Goal: Transaction & Acquisition: Subscribe to service/newsletter

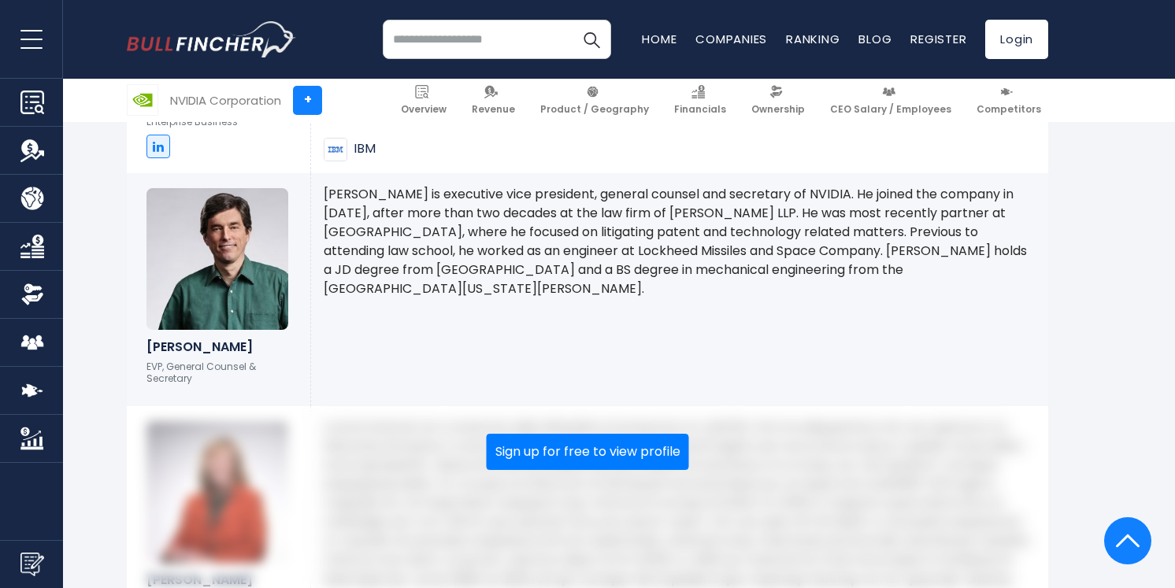
scroll to position [3524, 0]
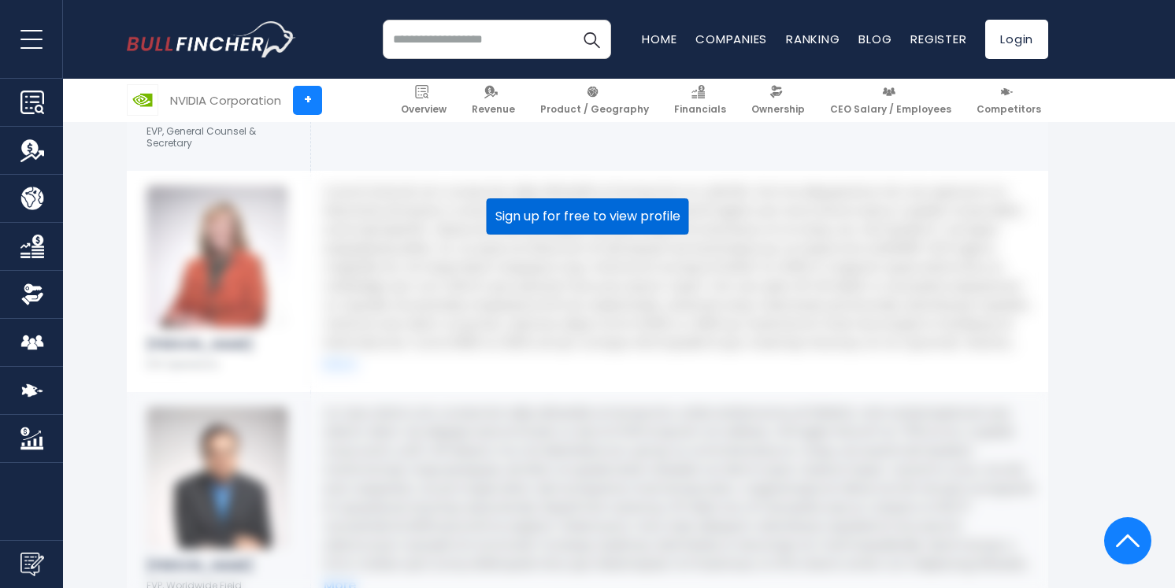
click at [596, 201] on button "Sign up for free to view profile" at bounding box center [588, 217] width 202 height 36
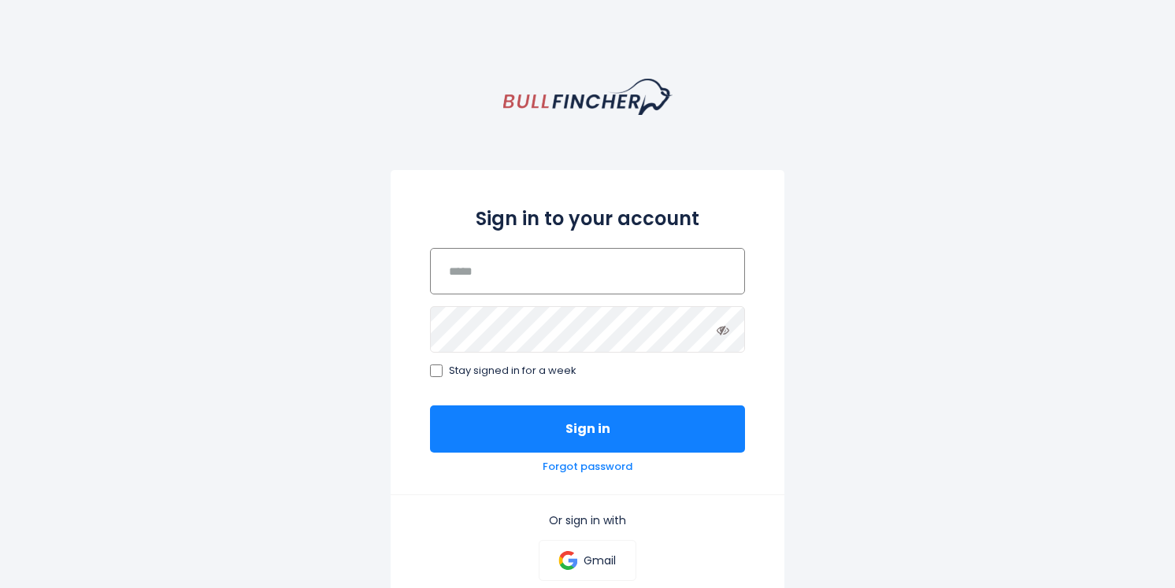
click at [581, 287] on input "email" at bounding box center [587, 271] width 315 height 46
type input "**********"
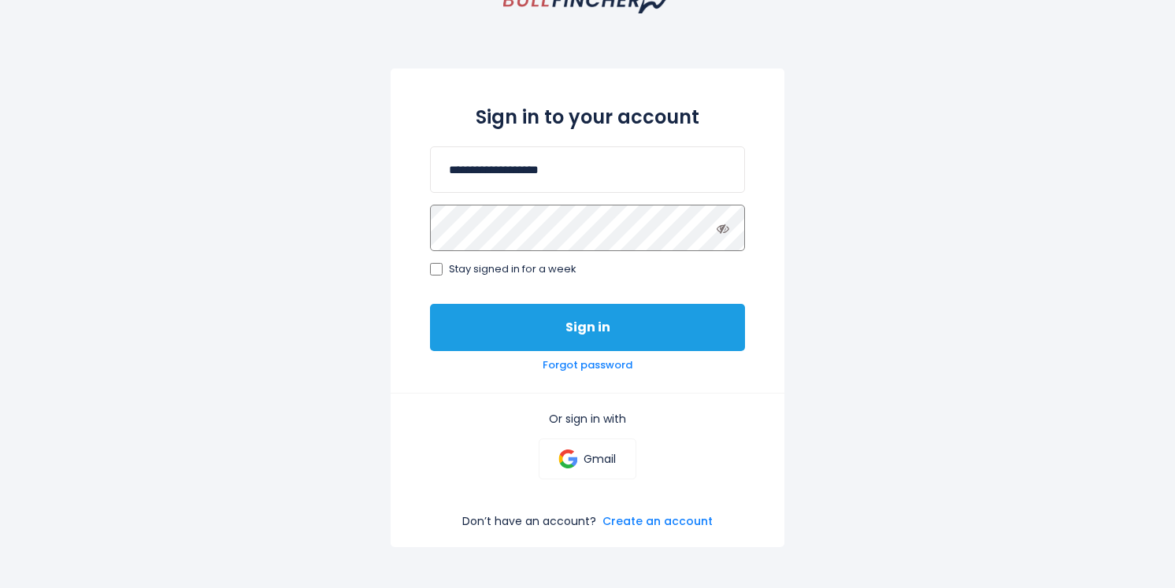
scroll to position [103, 0]
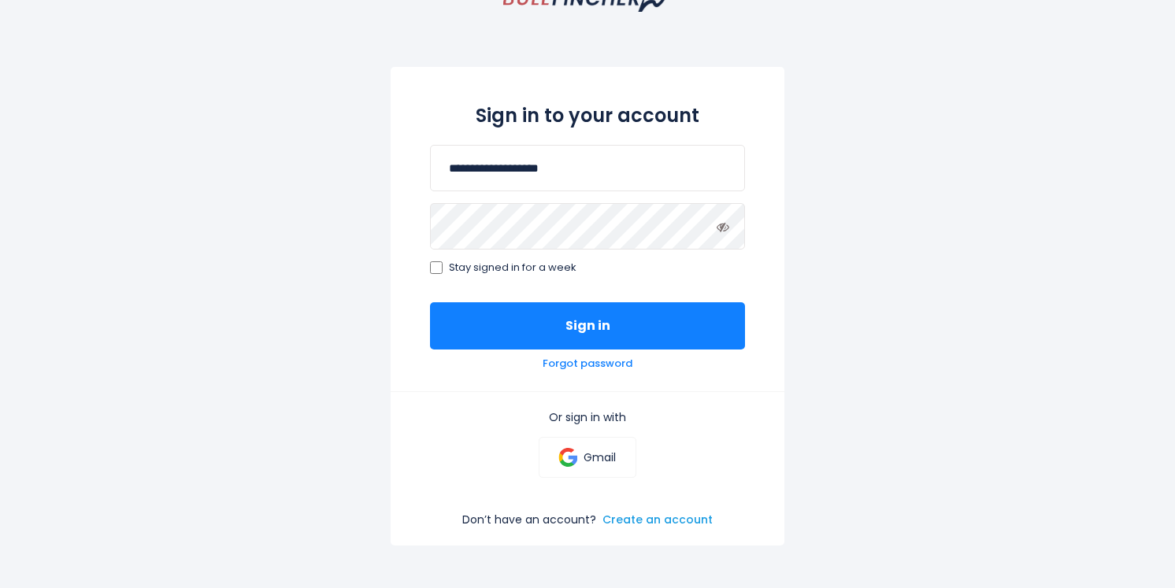
click at [622, 523] on link "Create an account" at bounding box center [658, 520] width 110 height 14
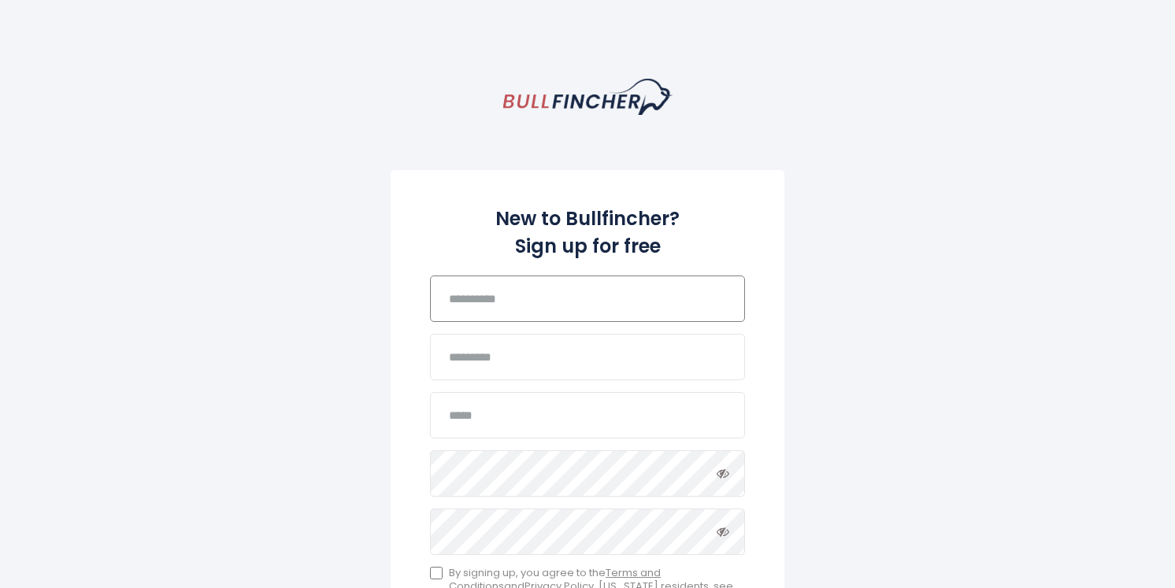
click at [507, 311] on input "text" at bounding box center [587, 299] width 315 height 46
type input "******"
type input "****"
type input "**********"
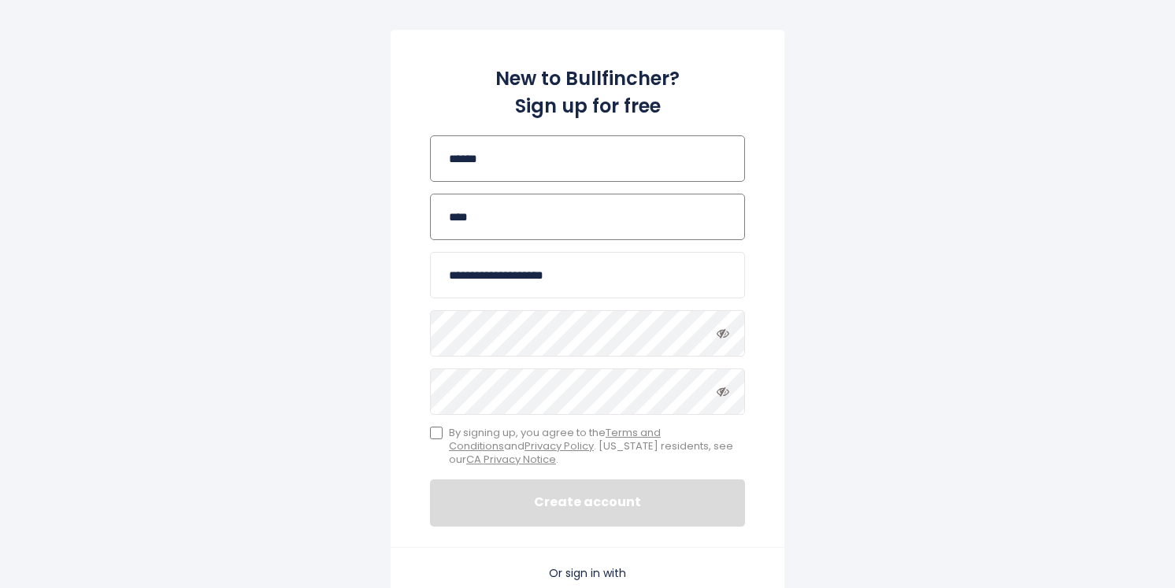
scroll to position [141, 0]
drag, startPoint x: 498, startPoint y: 277, endPoint x: 513, endPoint y: 278, distance: 15.0
click at [513, 278] on input "**********" at bounding box center [587, 274] width 315 height 46
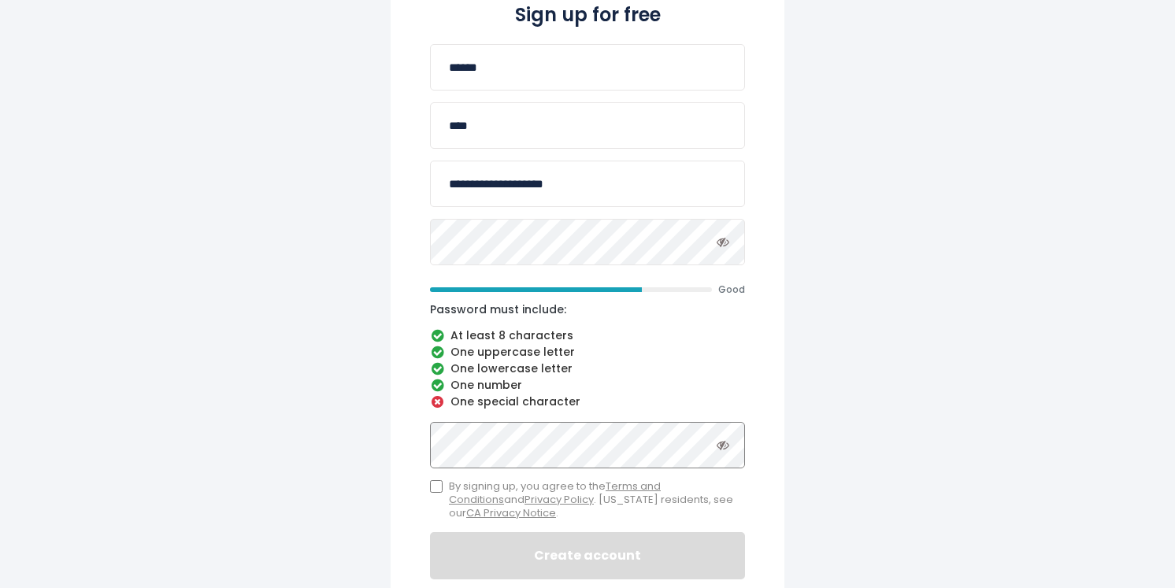
scroll to position [241, 0]
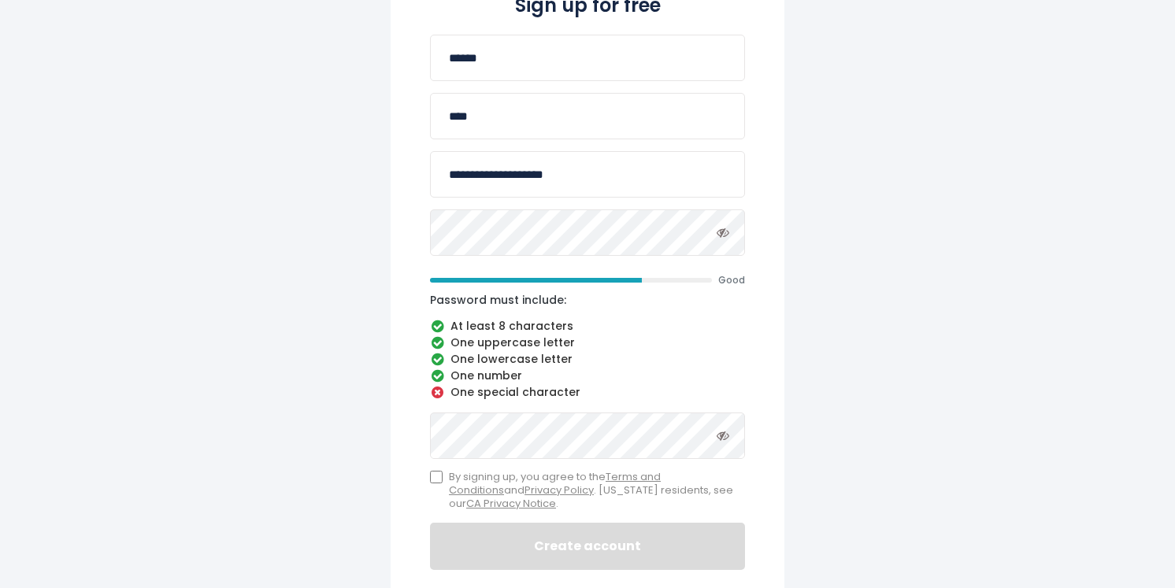
click at [721, 236] on icon "Toggle password visibility" at bounding box center [723, 232] width 13 height 13
click at [718, 440] on icon at bounding box center [723, 435] width 13 height 13
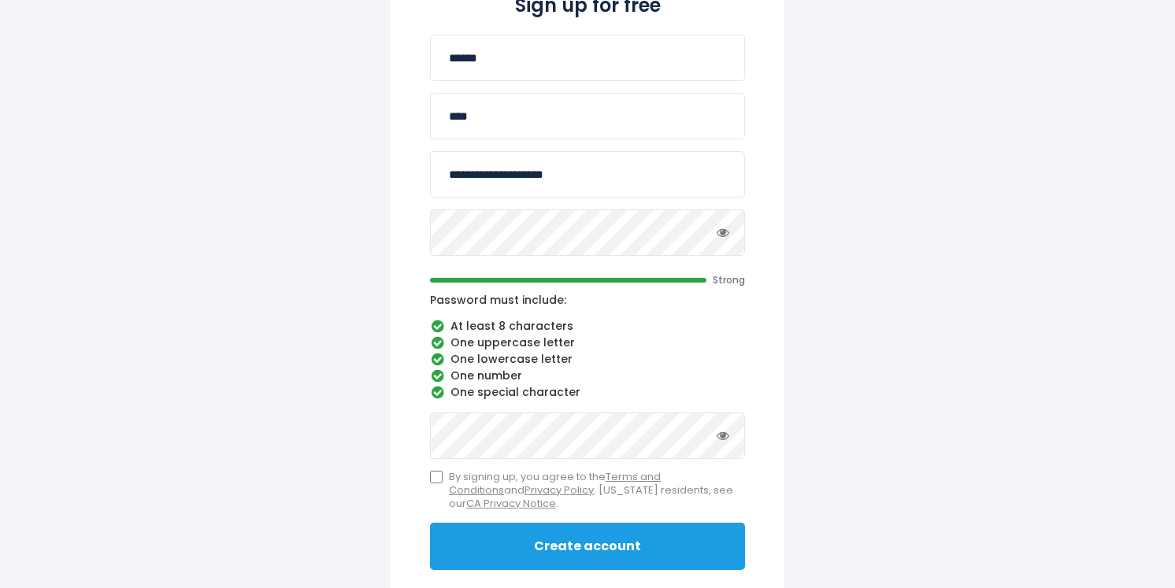
click at [488, 533] on button "Create account" at bounding box center [587, 546] width 315 height 47
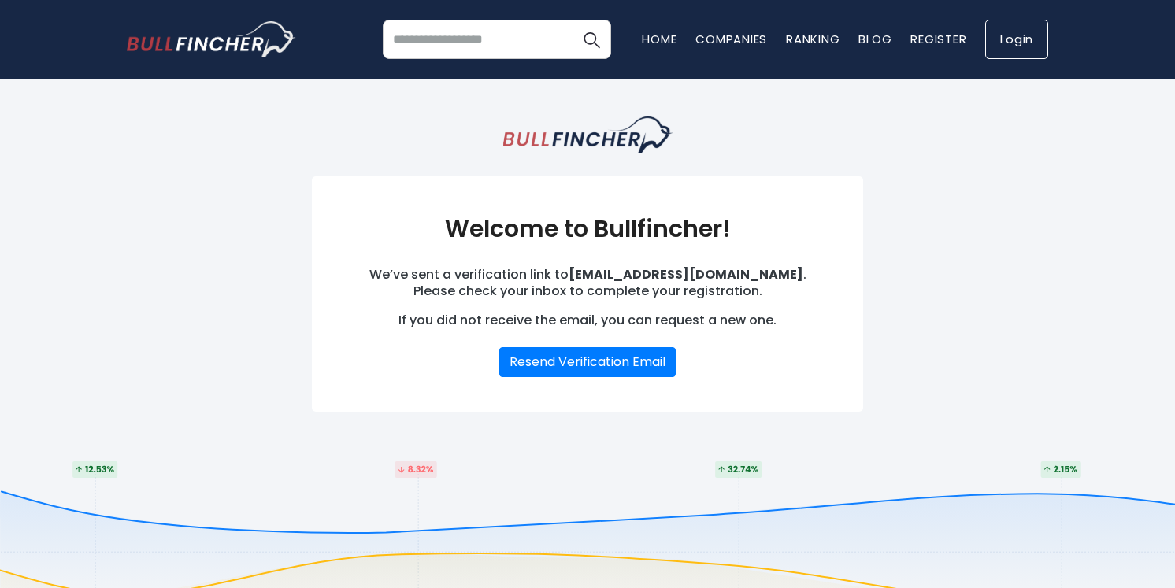
click at [1028, 46] on link "Login" at bounding box center [1016, 39] width 63 height 39
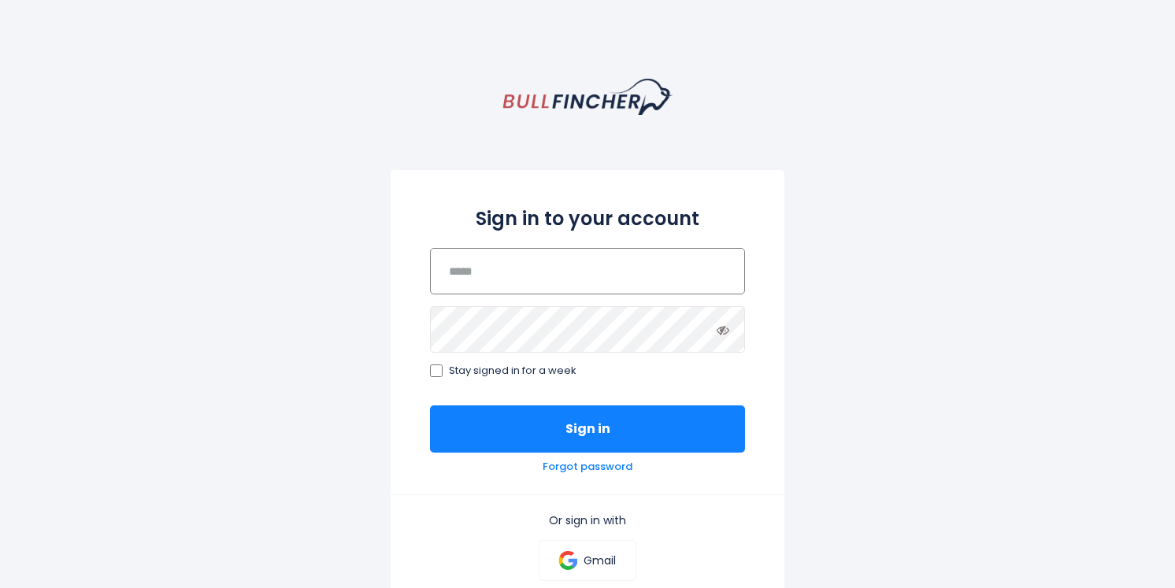
click at [521, 278] on input "email" at bounding box center [587, 271] width 315 height 46
type input "**********"
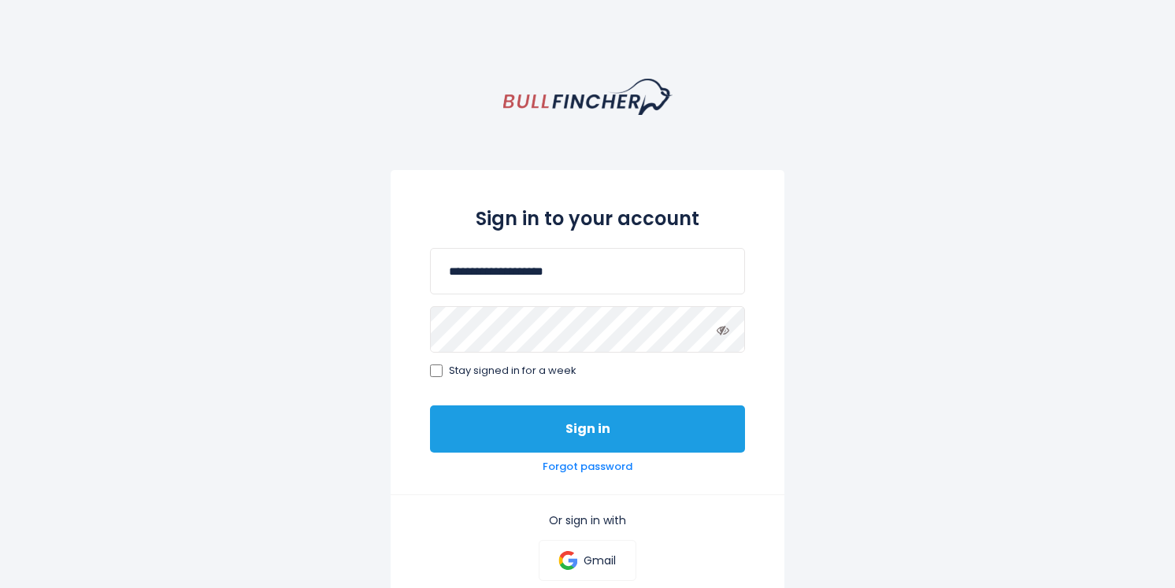
click at [544, 434] on button "Sign in" at bounding box center [587, 429] width 315 height 47
click at [596, 437] on button "Sign in" at bounding box center [587, 429] width 315 height 47
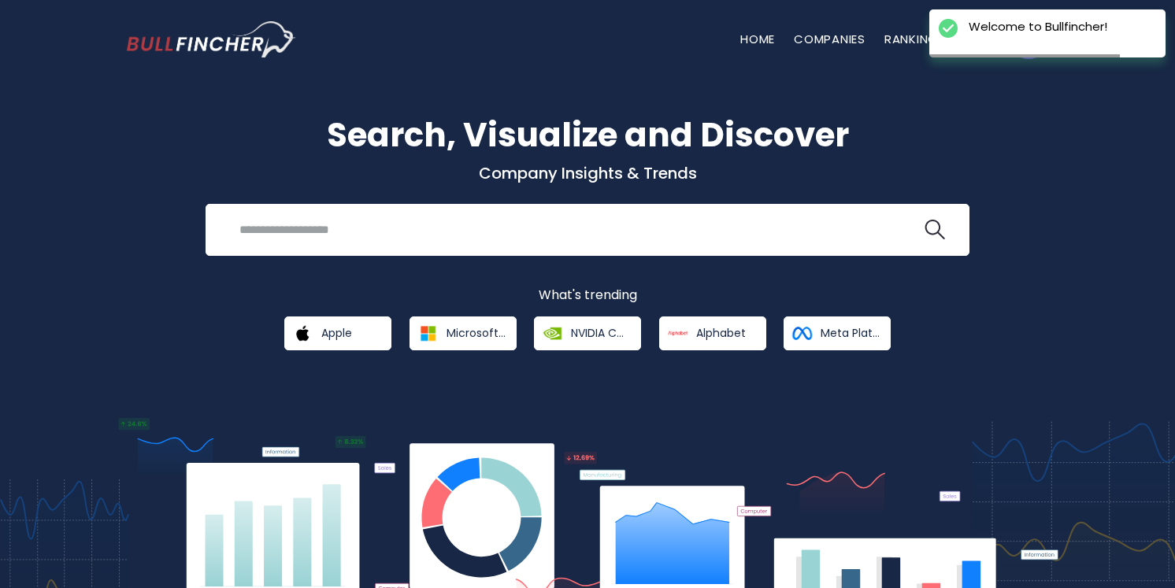
scroll to position [18, 0]
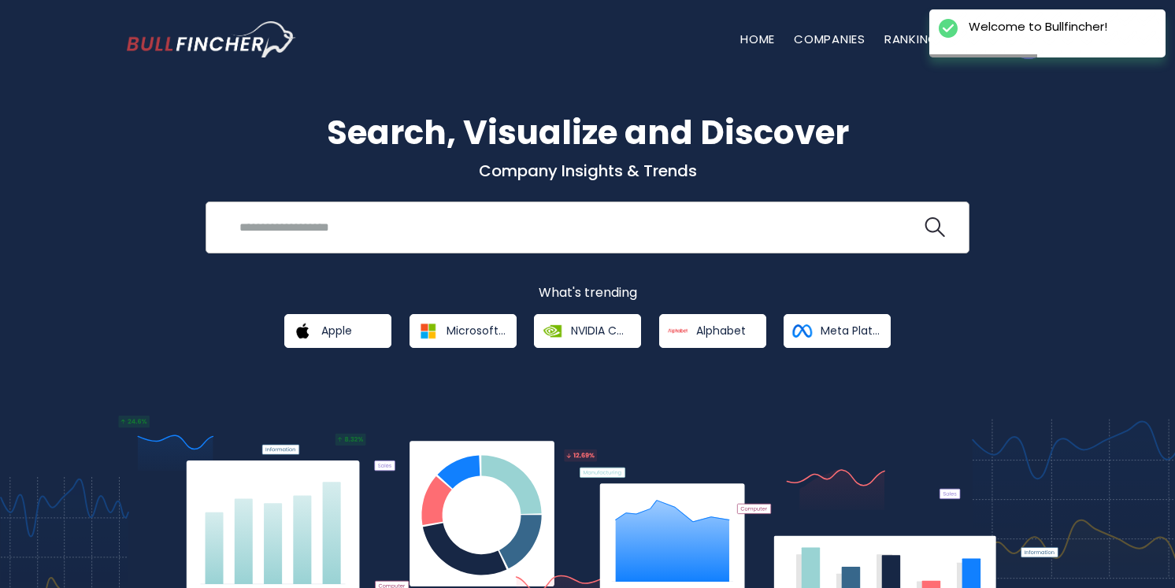
click at [529, 233] on input "search" at bounding box center [576, 227] width 692 height 29
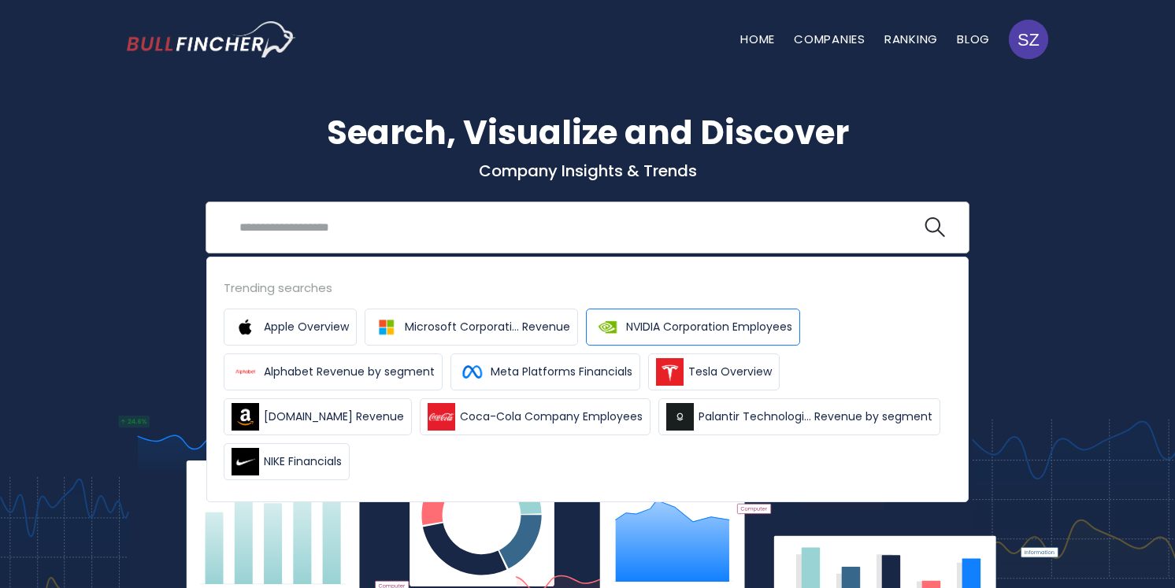
click at [605, 325] on img at bounding box center [608, 328] width 28 height 28
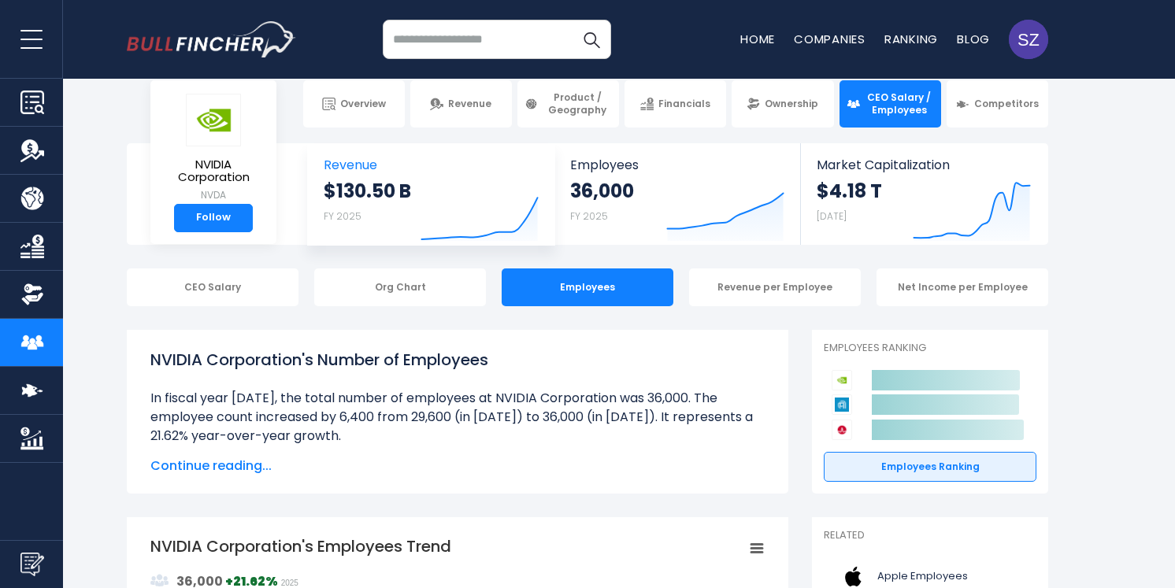
scroll to position [50, 0]
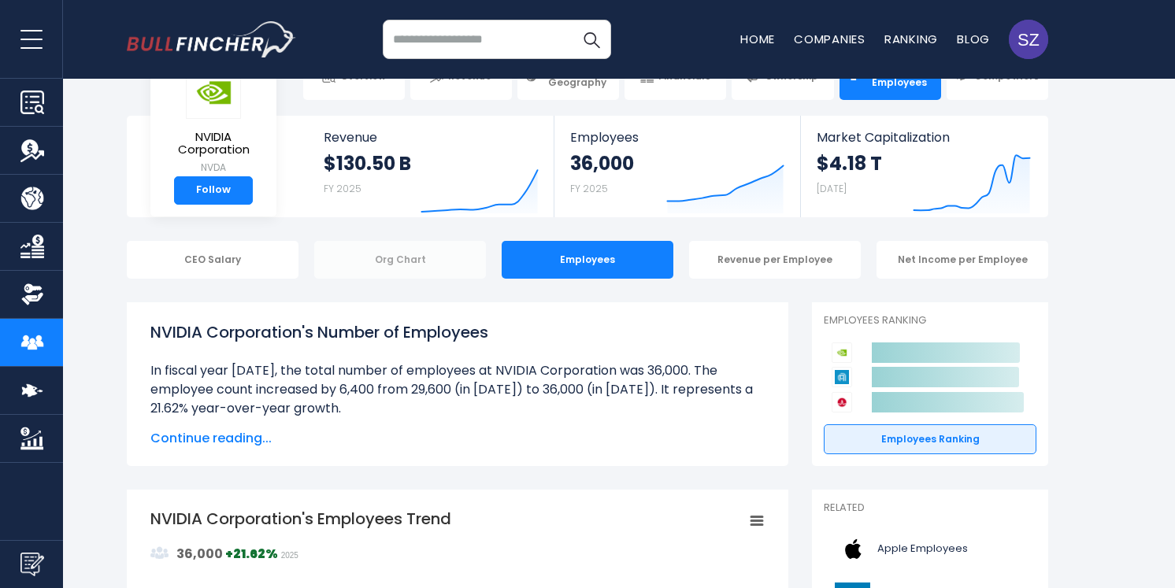
click at [447, 250] on div "Org Chart" at bounding box center [400, 260] width 172 height 38
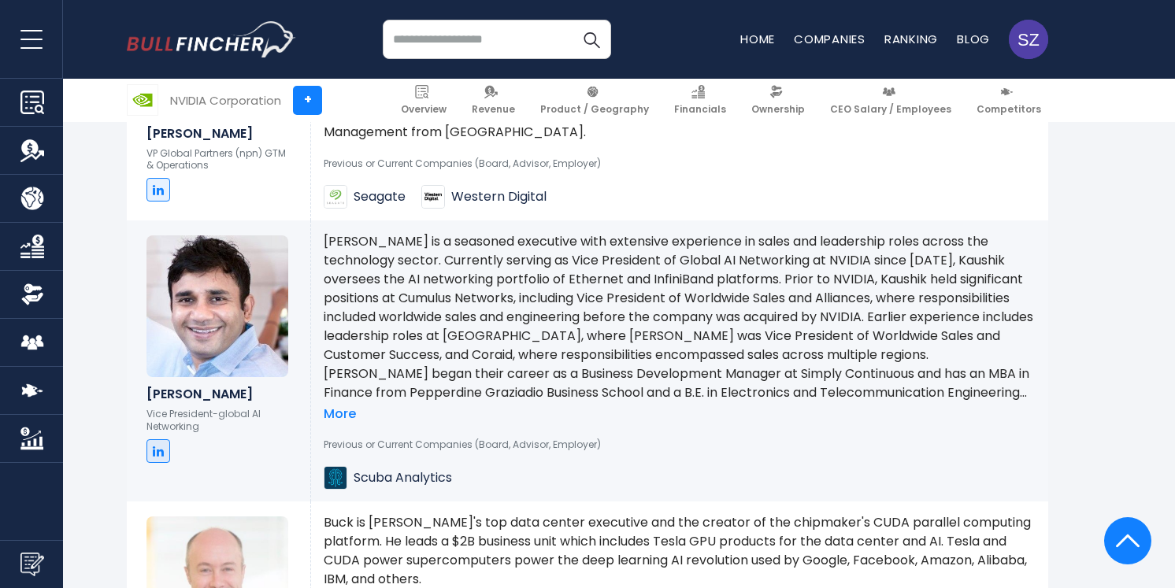
scroll to position [8860, 0]
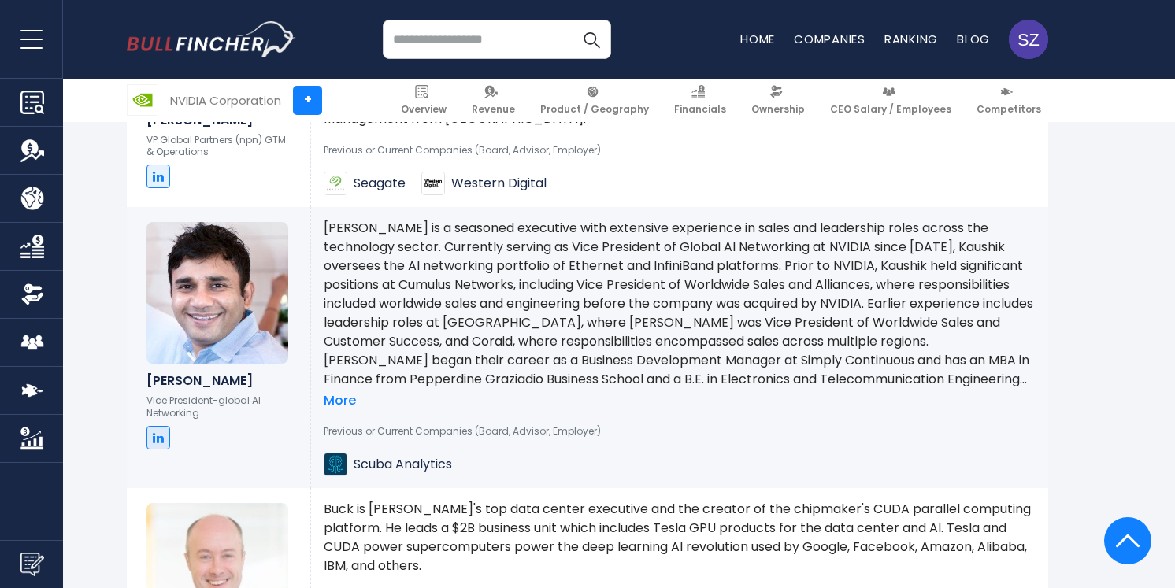
click at [485, 33] on input "search" at bounding box center [497, 39] width 228 height 39
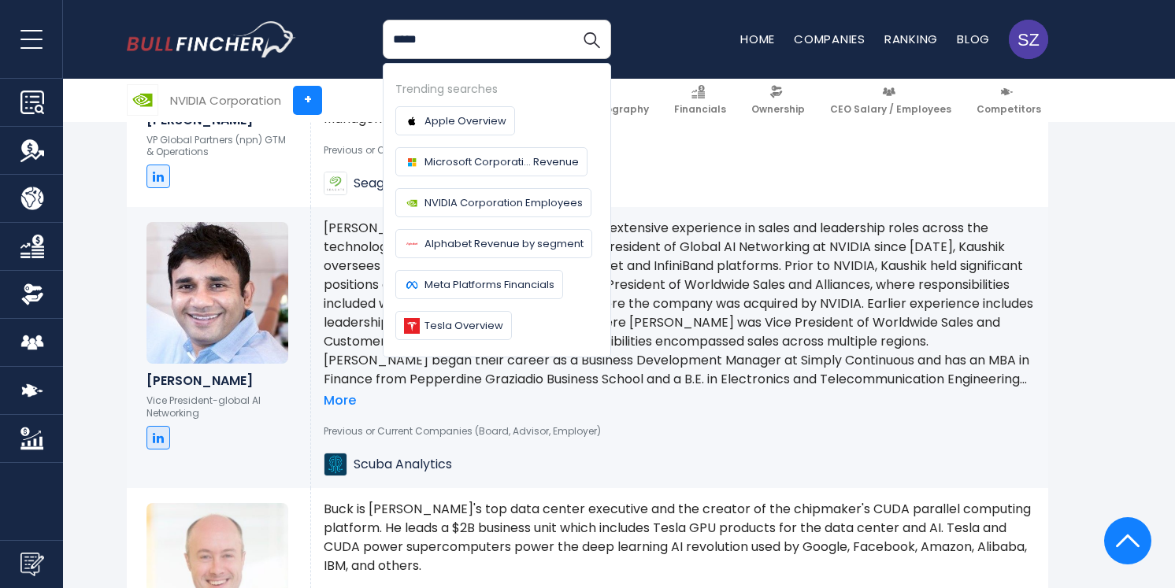
type input "*****"
click at [572, 20] on button "Search" at bounding box center [591, 39] width 39 height 39
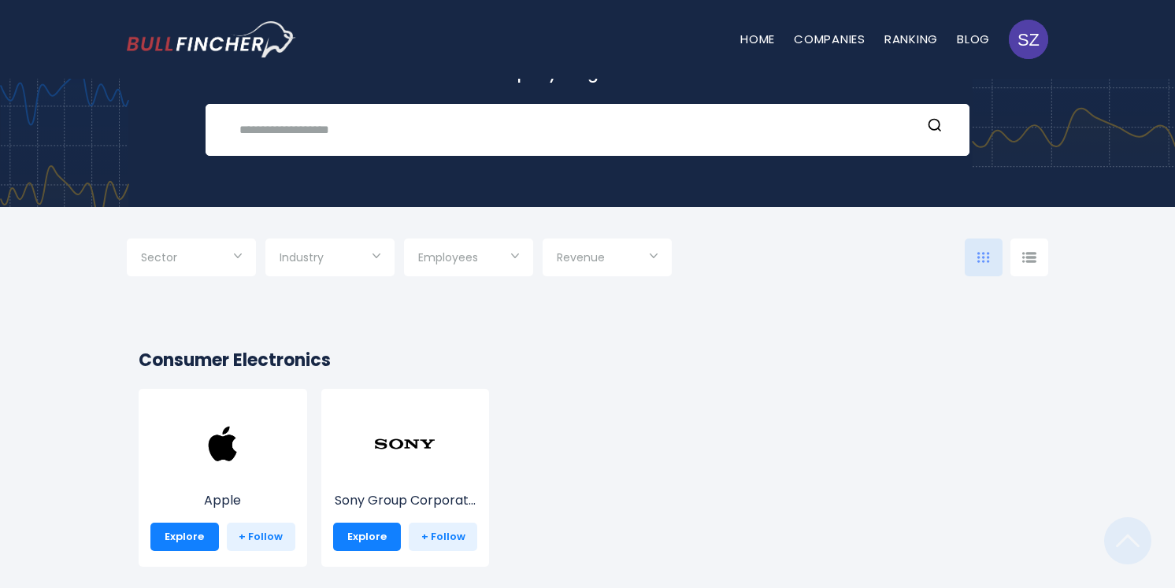
scroll to position [85, 0]
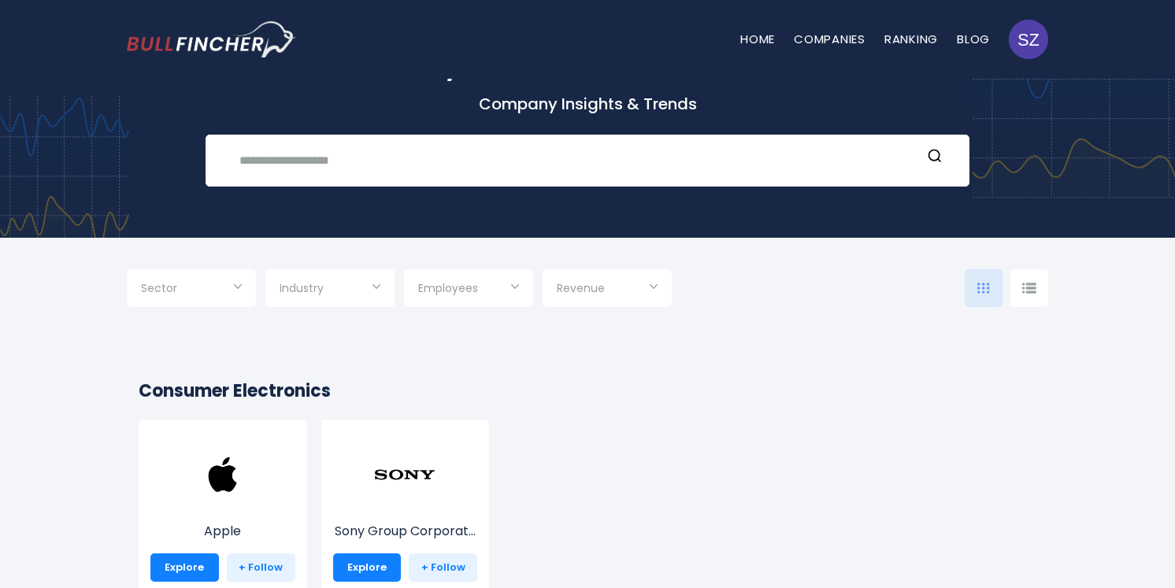
click at [465, 154] on input "text" at bounding box center [576, 160] width 692 height 29
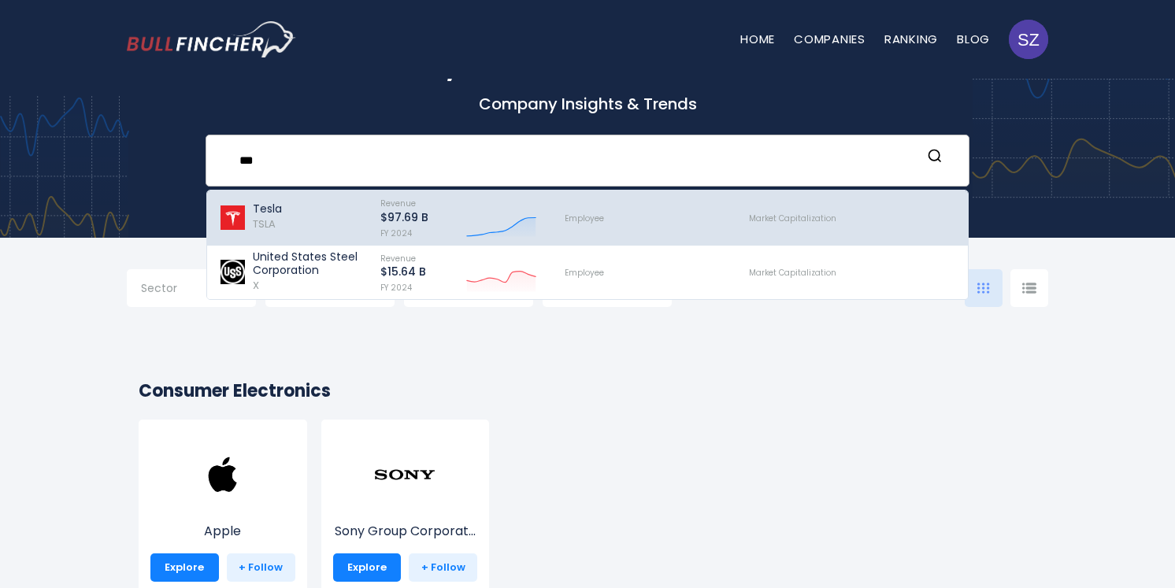
type input "***"
click at [396, 217] on p "$97.69 B" at bounding box center [404, 217] width 48 height 13
click at [438, 224] on div "Revenue $97.69 B FY 2024 Created with Highcharts 12.1.2" at bounding box center [458, 218] width 184 height 46
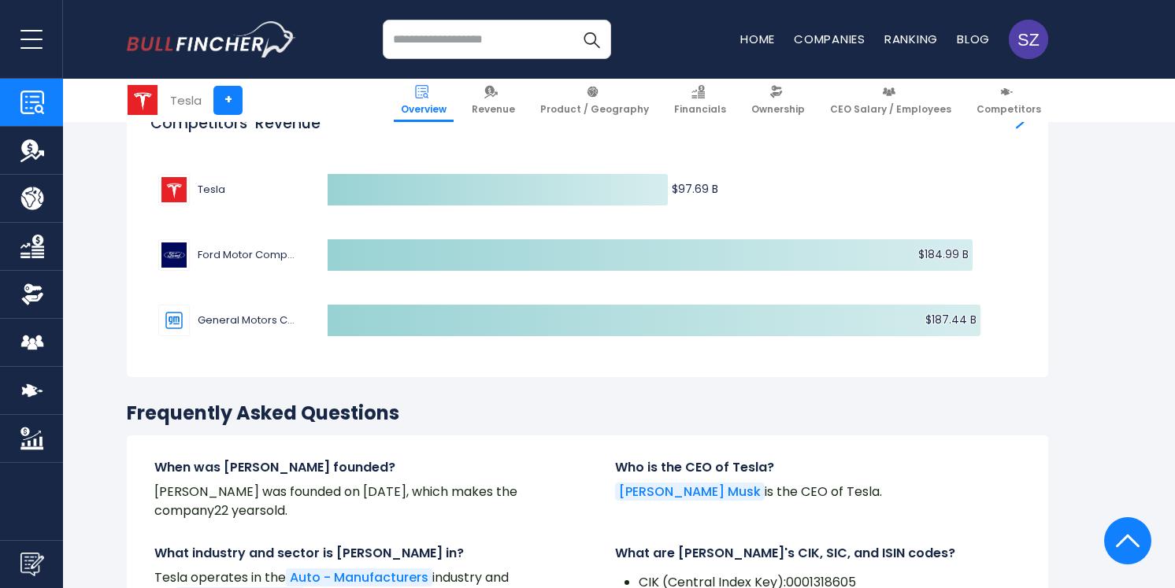
scroll to position [5079, 0]
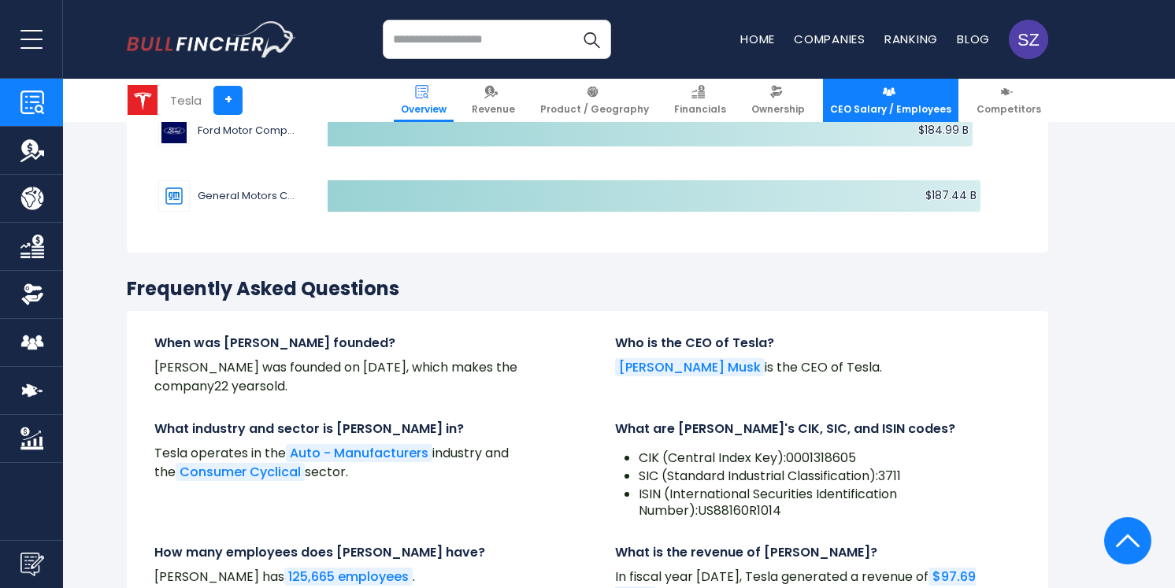
click at [853, 110] on span "CEO Salary / Employees" at bounding box center [890, 109] width 121 height 13
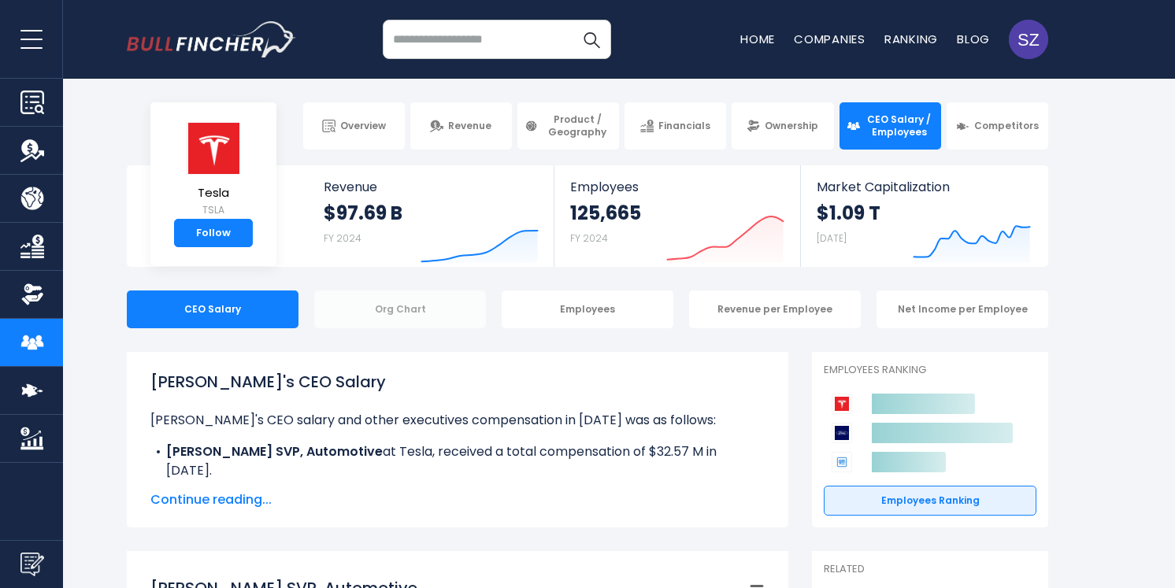
click at [367, 320] on div "Org Chart" at bounding box center [400, 310] width 172 height 38
click at [420, 310] on div "Org Chart" at bounding box center [400, 310] width 172 height 38
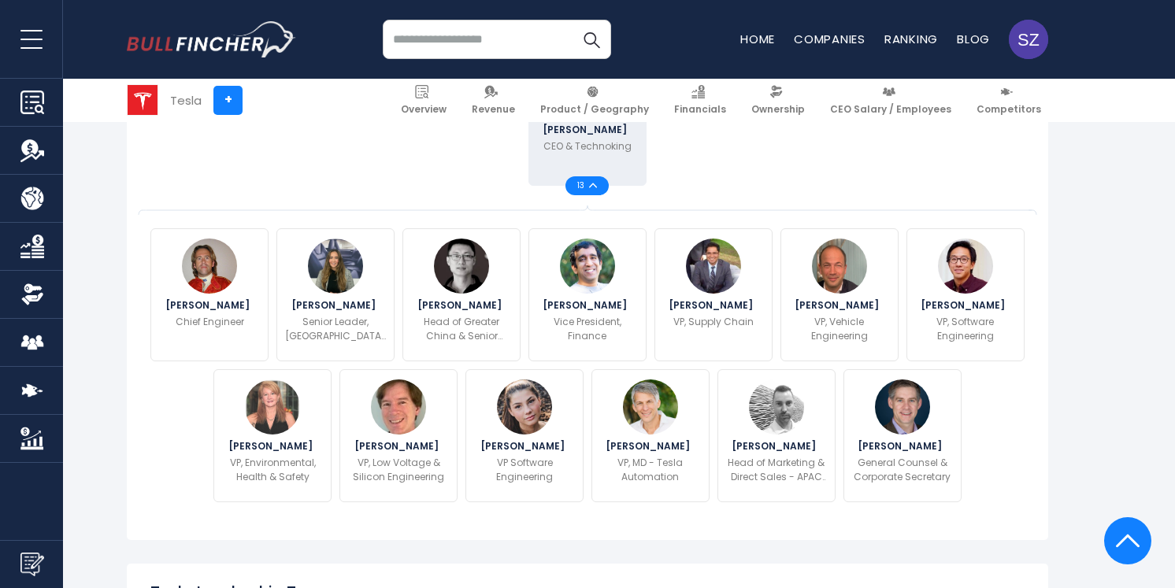
scroll to position [489, 0]
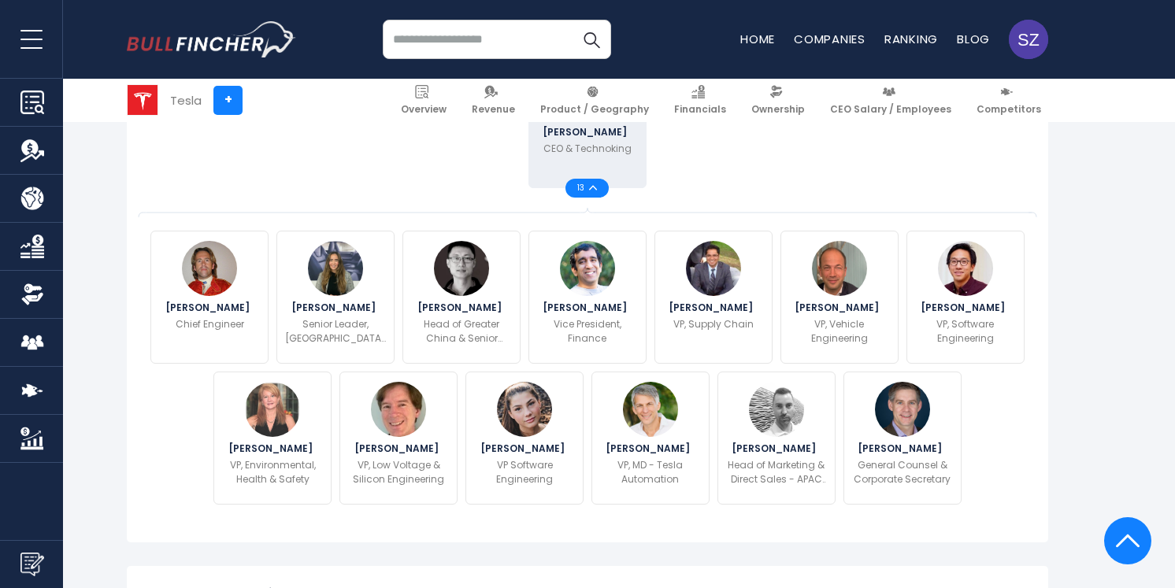
click at [592, 188] on img at bounding box center [593, 188] width 8 height 6
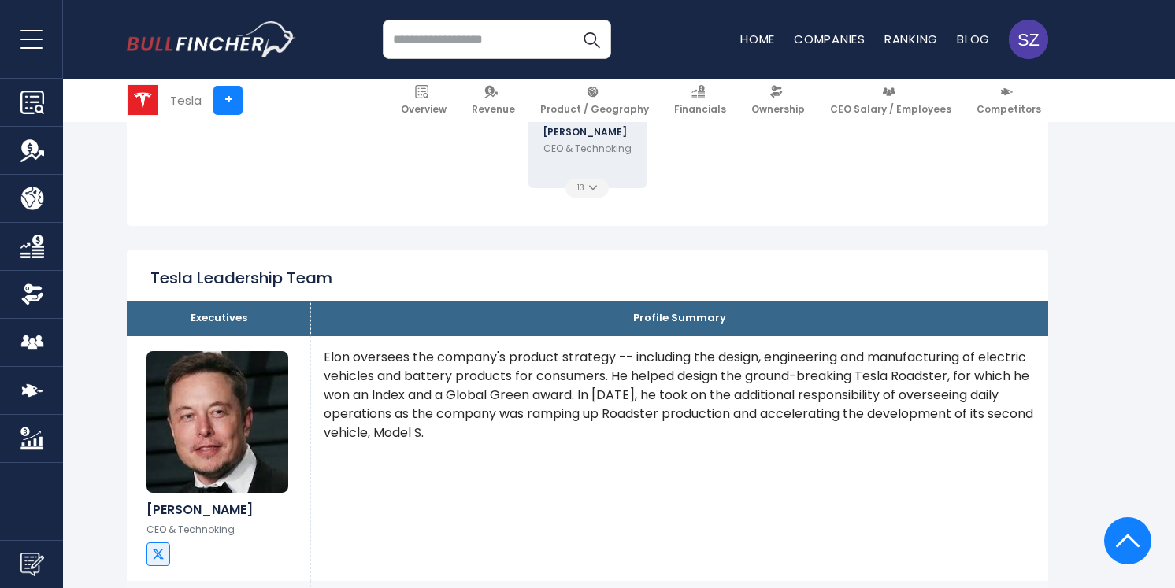
click at [592, 188] on img at bounding box center [593, 188] width 8 height 6
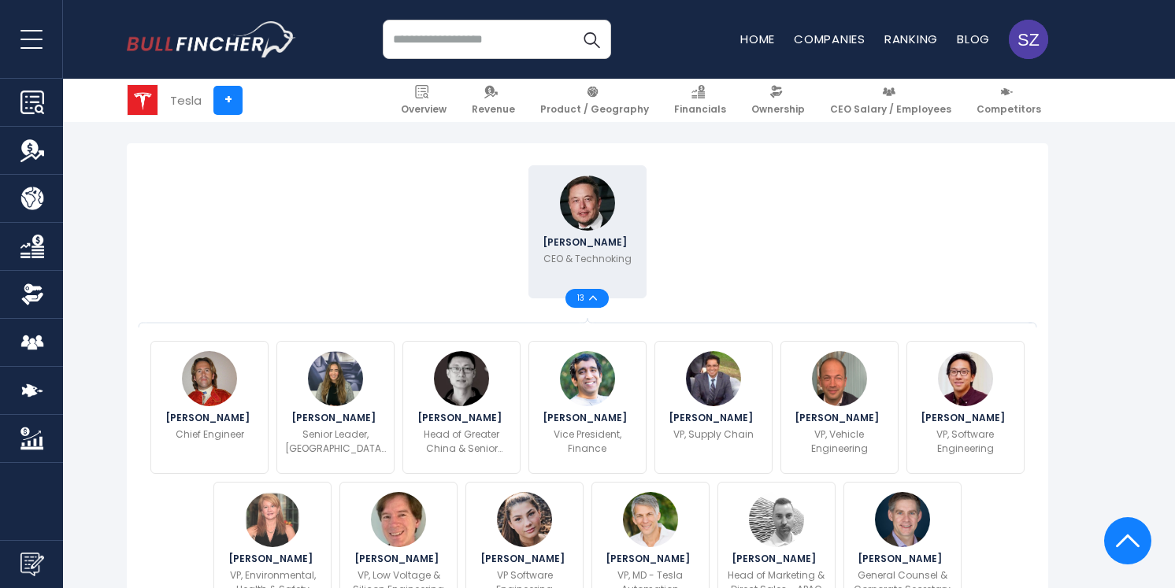
scroll to position [405, 0]
